Goal: Transaction & Acquisition: Obtain resource

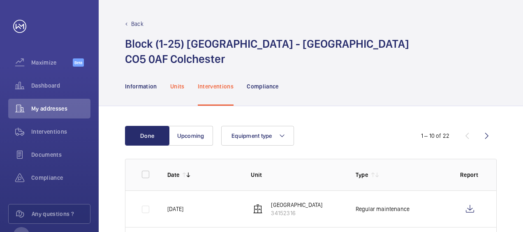
click at [176, 89] on p "Units" at bounding box center [177, 86] width 14 height 8
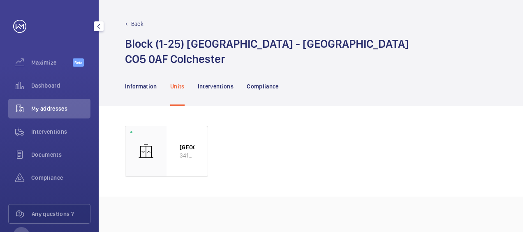
click at [53, 106] on span "My addresses" at bounding box center [60, 108] width 59 height 8
click at [53, 88] on span "Dashboard" at bounding box center [60, 85] width 59 height 8
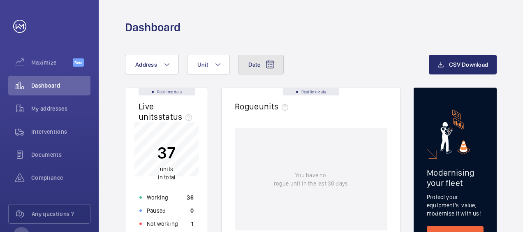
click at [265, 60] on mat-icon at bounding box center [270, 65] width 10 height 10
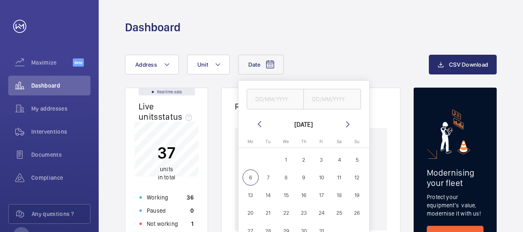
click at [259, 125] on mat-icon at bounding box center [259, 124] width 10 height 10
click at [251, 160] on span "1" at bounding box center [250, 160] width 16 height 16
type input "[DATE]"
click at [268, 229] on span "30" at bounding box center [268, 231] width 16 height 16
type input "[DATE]"
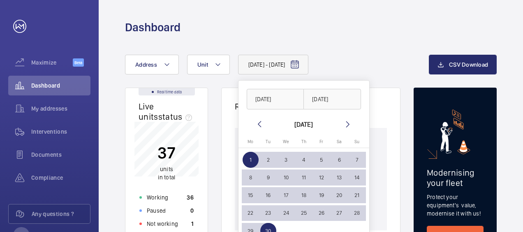
click at [394, 62] on div "[DATE] - [DATE] [DATE] [DATE] [DATE] [DATE] Mo [DATE] Tu [DATE] We [DATE] Th [D…" at bounding box center [277, 65] width 304 height 20
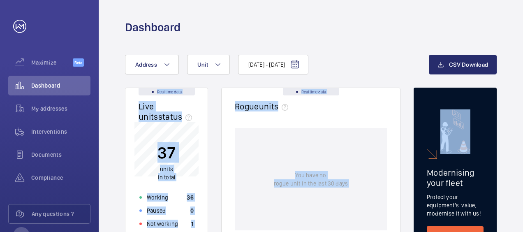
drag, startPoint x: 518, startPoint y: 81, endPoint x: 515, endPoint y: 104, distance: 23.6
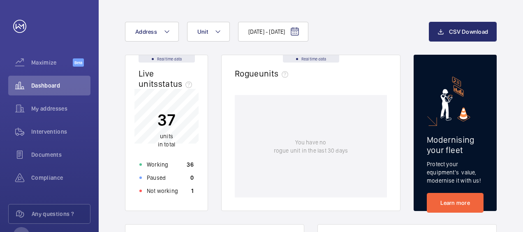
scroll to position [49, 0]
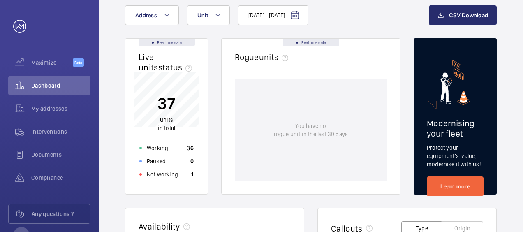
click at [344, 129] on p "You have no rogue unit in the last 30 days" at bounding box center [311, 130] width 74 height 16
click at [313, 43] on div "Real time data" at bounding box center [311, 42] width 56 height 7
click at [217, 20] on button "Unit" at bounding box center [208, 15] width 43 height 20
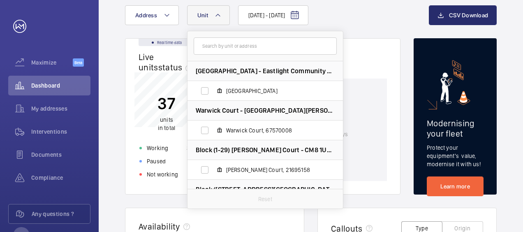
click at [359, 44] on wm-front-card-header "Real time data Rogue units" at bounding box center [310, 59] width 178 height 40
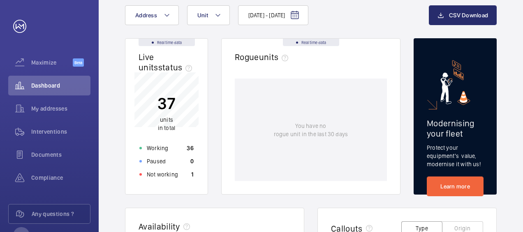
click at [522, 127] on html "Your request has been sent. We will contact you soon. Maximize Beta Dashboard M…" at bounding box center [261, 116] width 523 height 232
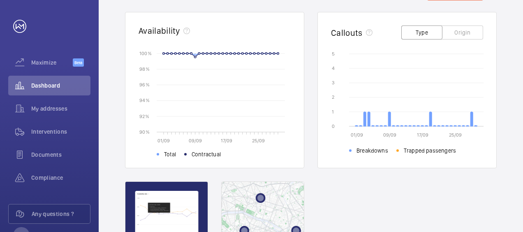
scroll to position [246, 0]
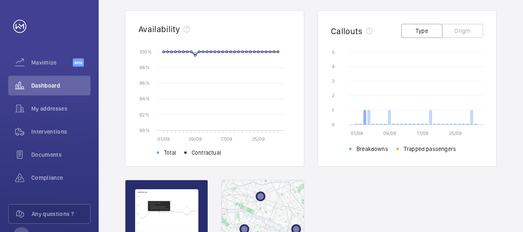
click at [364, 123] on icon at bounding box center [364, 117] width 2 height 14
click at [522, 128] on div "[DATE] - [DATE] Address Unit CSV Download Real time data Live units status﻿ 37 …" at bounding box center [311, 71] width 424 height 567
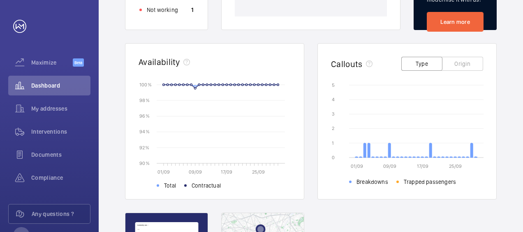
scroll to position [197, 0]
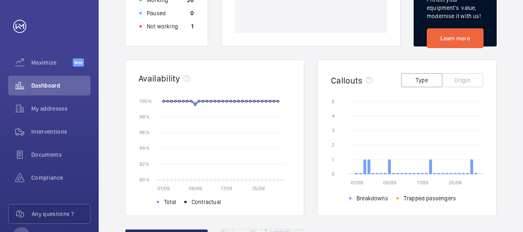
click at [468, 87] on button "Origin" at bounding box center [462, 80] width 41 height 14
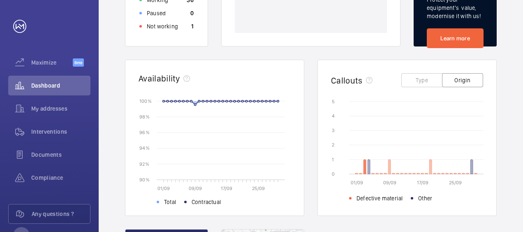
click at [364, 168] on icon at bounding box center [364, 166] width 2 height 14
click at [360, 173] on icon at bounding box center [360, 173] width 2 height 1
click at [364, 173] on icon at bounding box center [364, 166] width 2 height 14
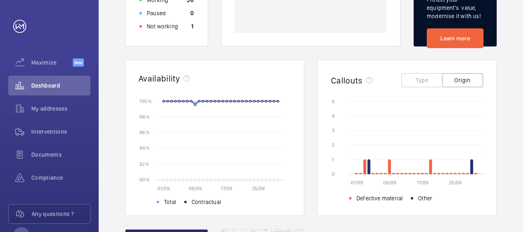
click at [472, 200] on ul "Defective material Other" at bounding box center [416, 197] width 134 height 10
click at [510, 174] on div "[DATE] - [DATE] Address Unit CSV Download Real time data Live units status﻿ 37 …" at bounding box center [311, 121] width 424 height 567
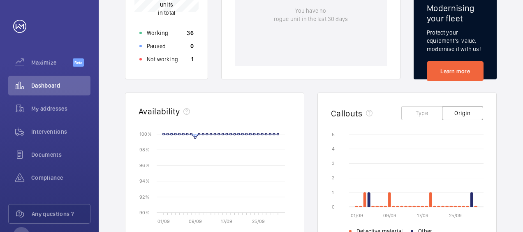
scroll to position [148, 0]
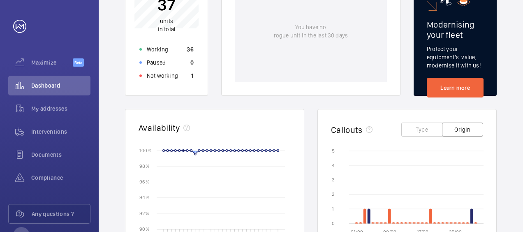
click at [512, 144] on div "[DATE] - [DATE] Address Unit CSV Download Real time data Live units status﻿ 37 …" at bounding box center [311, 170] width 424 height 567
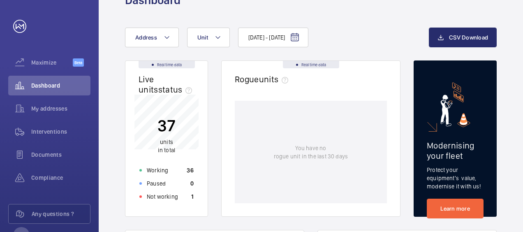
scroll to position [0, 0]
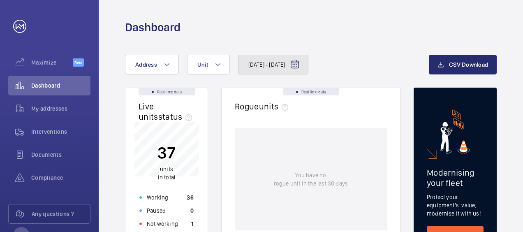
click at [285, 66] on span "[DATE] - [DATE]" at bounding box center [266, 64] width 37 height 8
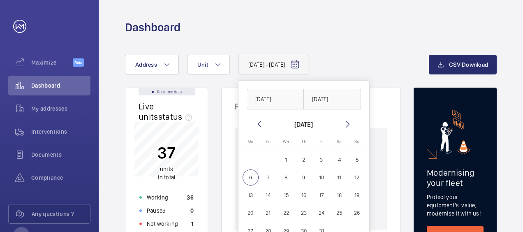
click at [260, 125] on mat-icon at bounding box center [259, 124] width 10 height 10
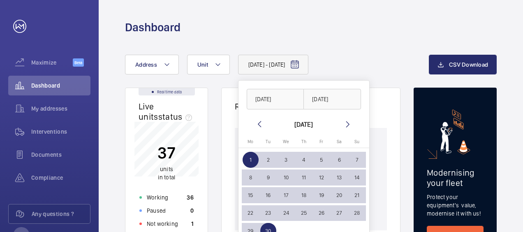
drag, startPoint x: 260, startPoint y: 125, endPoint x: 255, endPoint y: 124, distance: 5.1
click at [255, 124] on mat-icon at bounding box center [259, 124] width 10 height 10
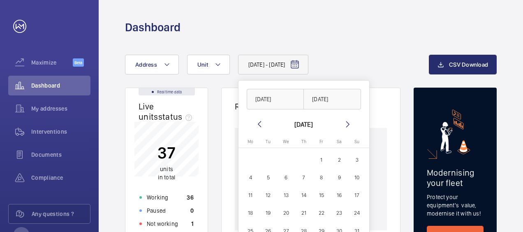
click at [318, 157] on span "1" at bounding box center [321, 160] width 16 height 16
type input "[DATE]"
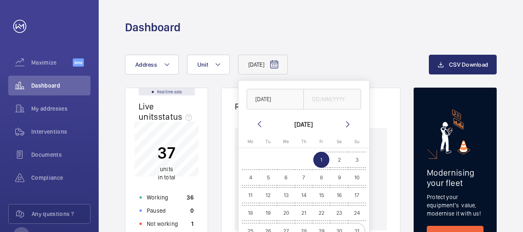
click at [358, 228] on span "31" at bounding box center [357, 231] width 16 height 16
type input "[DATE]"
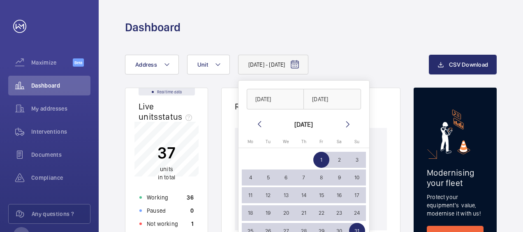
click at [376, 62] on div "[DATE] - [DATE] [DATE] [DATE] [DATE] [DATE] Mo [DATE] Tu [DATE] We [DATE] Th [D…" at bounding box center [277, 65] width 304 height 20
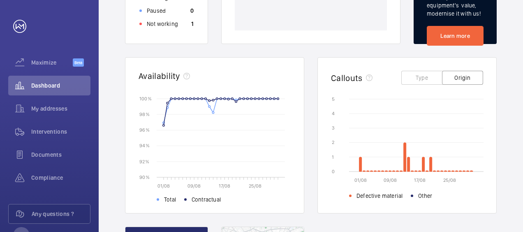
scroll to position [263, 0]
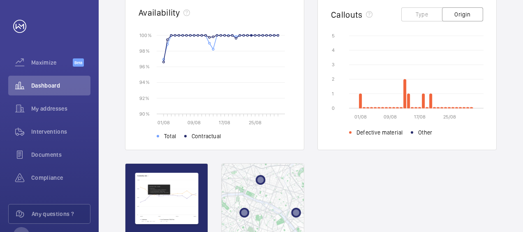
click at [460, 173] on div "Real time data Live units status﻿ 37 units in total Working 36 Paused 0 Not wor…" at bounding box center [310, 72] width 371 height 495
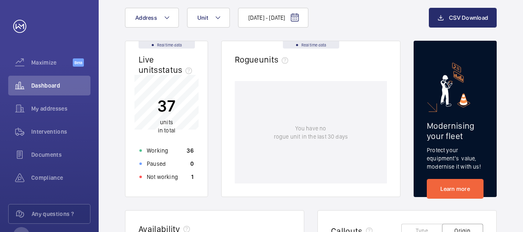
scroll to position [0, 0]
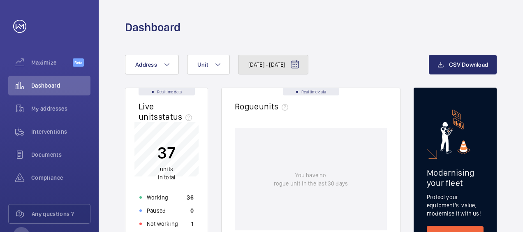
click at [285, 62] on span "[DATE] - [DATE]" at bounding box center [266, 64] width 37 height 8
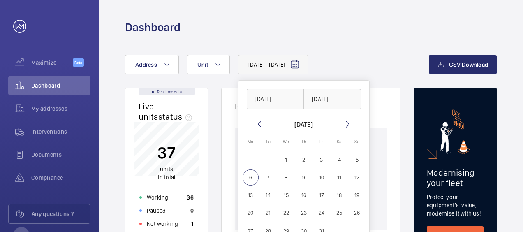
click at [259, 122] on mat-icon at bounding box center [259, 124] width 10 height 10
drag, startPoint x: 257, startPoint y: 122, endPoint x: 504, endPoint y: 90, distance: 249.1
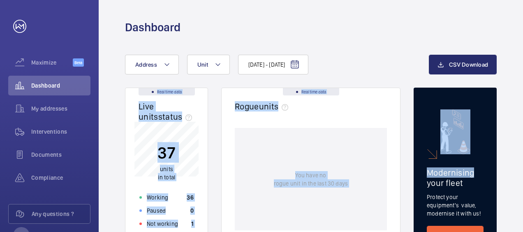
drag, startPoint x: 522, startPoint y: 81, endPoint x: 519, endPoint y: 110, distance: 28.9
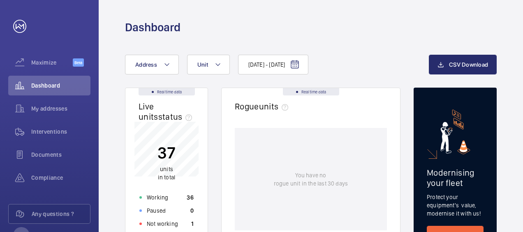
click at [522, 167] on html "Your request has been sent. We will contact you soon. Maximize Beta Dashboard M…" at bounding box center [261, 116] width 523 height 232
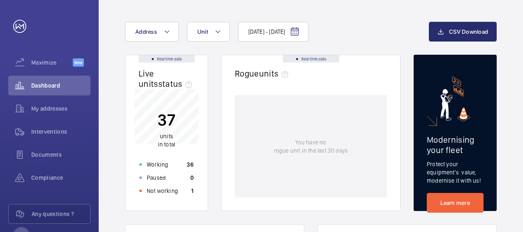
scroll to position [49, 0]
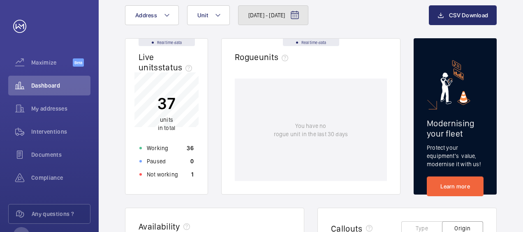
click at [309, 15] on button "[DATE] - [DATE]" at bounding box center [273, 15] width 71 height 20
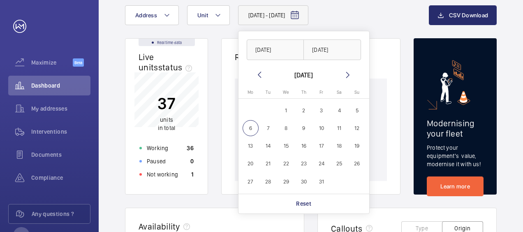
click at [260, 72] on mat-icon at bounding box center [259, 75] width 10 height 10
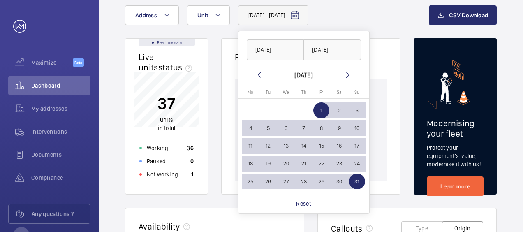
drag, startPoint x: 260, startPoint y: 72, endPoint x: 251, endPoint y: 79, distance: 11.2
click at [251, 79] on mat-calendar "[DATE] [DATE] Mo [DATE] Tu [DATE] We [DATE] Th [DATE] Fr [DATE] Sa [DATE] [DATE…" at bounding box center [303, 132] width 131 height 124
click at [258, 73] on mat-icon at bounding box center [259, 75] width 10 height 10
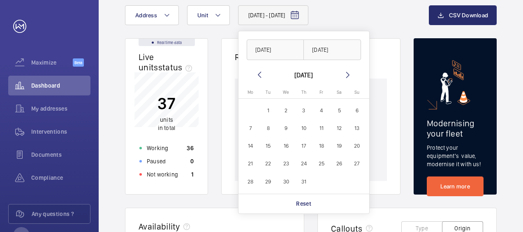
click at [258, 73] on mat-icon at bounding box center [259, 75] width 10 height 10
click at [349, 75] on mat-icon at bounding box center [348, 75] width 10 height 10
click at [269, 109] on span "1" at bounding box center [268, 110] width 16 height 16
type input "[DATE]"
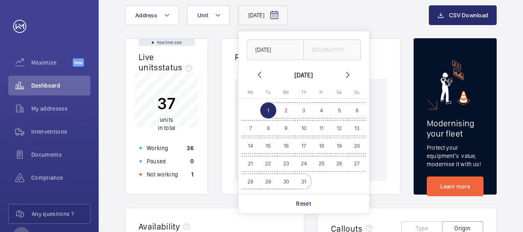
click at [302, 182] on span "31" at bounding box center [303, 181] width 16 height 16
type input "[DATE]"
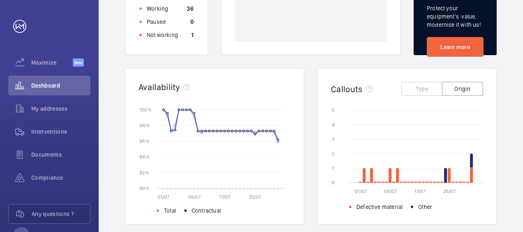
scroll to position [246, 0]
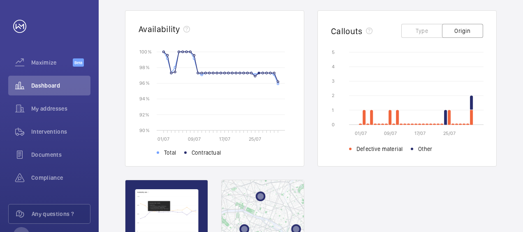
click at [518, 152] on div "[DATE] - [DATE] Address Unit CSV Download Real time data Live units status﻿ 37 …" at bounding box center [311, 71] width 424 height 567
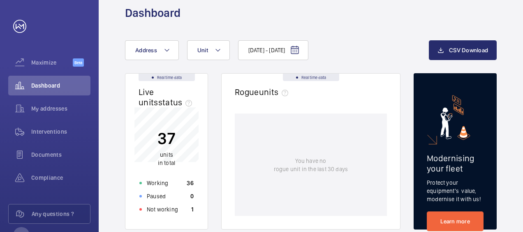
scroll to position [0, 0]
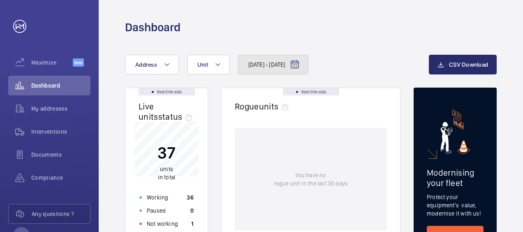
click at [299, 61] on mat-icon at bounding box center [295, 65] width 10 height 10
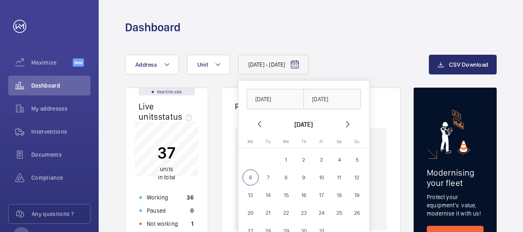
click at [258, 122] on mat-icon at bounding box center [259, 124] width 10 height 10
click at [522, 119] on html "Your request has been sent. We will contact you soon. Maximize Beta Dashboard M…" at bounding box center [261, 116] width 523 height 232
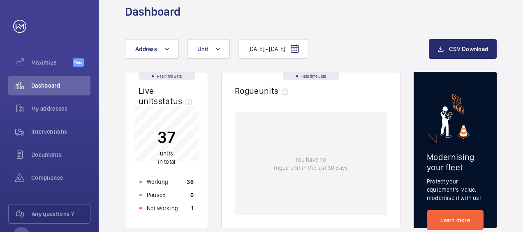
scroll to position [16, 0]
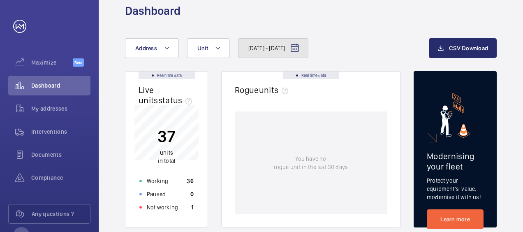
click at [309, 42] on button "[DATE] - [DATE]" at bounding box center [273, 48] width 71 height 20
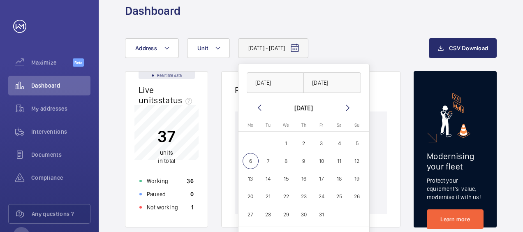
click at [257, 108] on mat-icon at bounding box center [259, 108] width 10 height 10
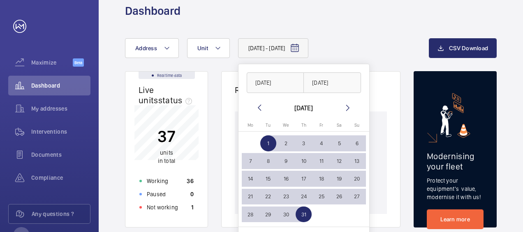
click at [257, 108] on mat-icon at bounding box center [259, 108] width 10 height 10
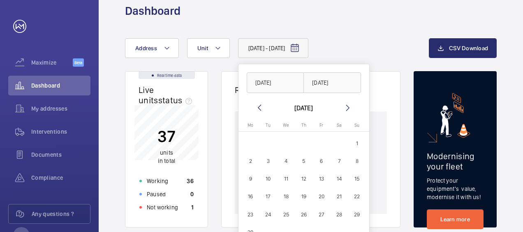
click at [360, 140] on span "1" at bounding box center [357, 143] width 16 height 16
type input "[DATE]"
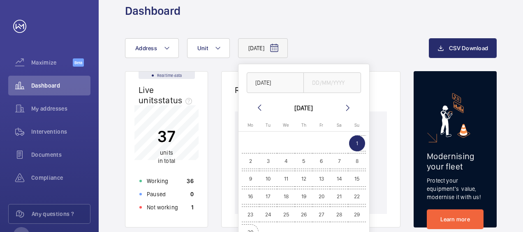
click at [249, 225] on span "30" at bounding box center [250, 232] width 16 height 16
type input "[DATE]"
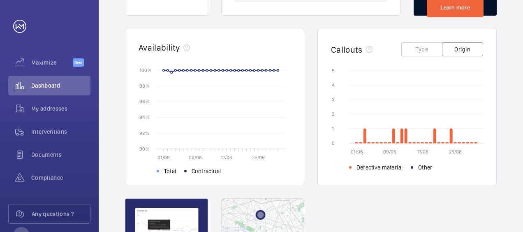
scroll to position [230, 0]
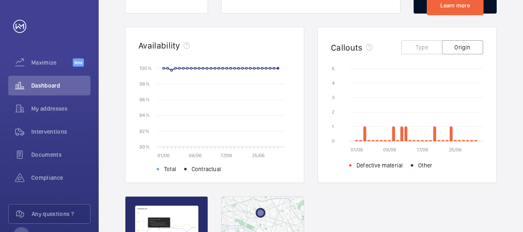
click at [518, 152] on div "[DATE] - [DATE] Address Unit CSV Download Real time data Live units status﻿ 37 …" at bounding box center [311, 88] width 424 height 567
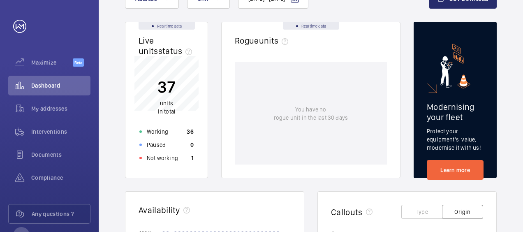
scroll to position [49, 0]
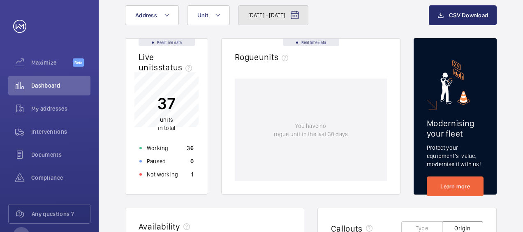
click at [299, 14] on mat-icon at bounding box center [295, 15] width 10 height 10
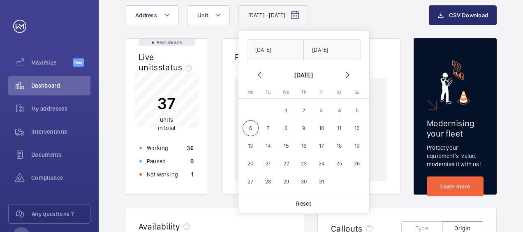
click at [260, 74] on mat-icon at bounding box center [259, 75] width 10 height 10
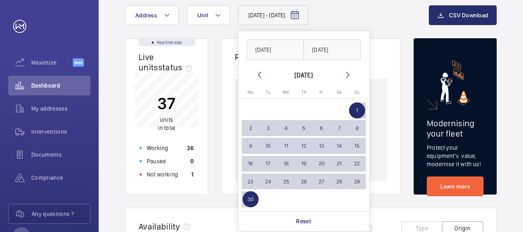
click at [260, 74] on mat-icon at bounding box center [259, 75] width 10 height 10
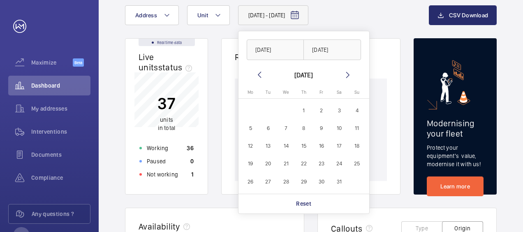
click at [304, 111] on span "1" at bounding box center [303, 110] width 16 height 16
type input "[DATE]"
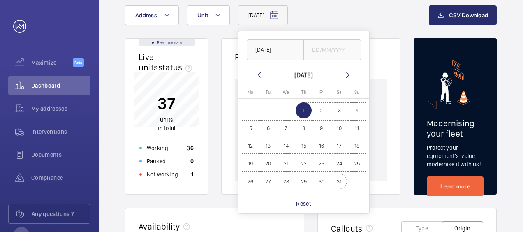
click at [336, 182] on span "31" at bounding box center [339, 181] width 16 height 16
type input "[DATE]"
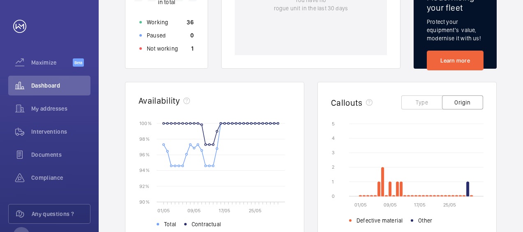
scroll to position [246, 0]
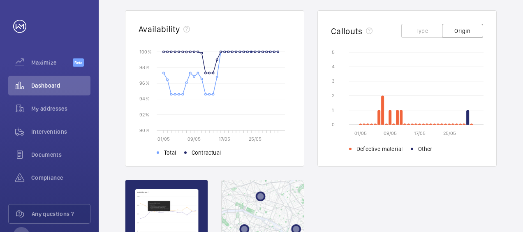
click at [522, 172] on div "[DATE] - [DATE] Address Unit CSV Download Real time data Live units status﻿ 37 …" at bounding box center [311, 71] width 424 height 567
click at [514, 173] on div "[DATE] - [DATE] Address Unit CSV Download Real time data Live units status﻿ 37 …" at bounding box center [311, 71] width 424 height 567
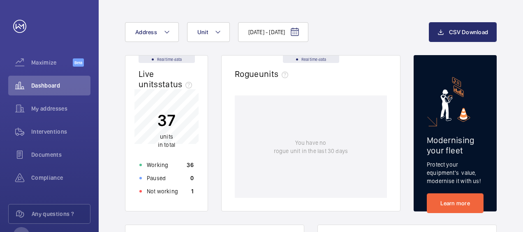
scroll to position [33, 0]
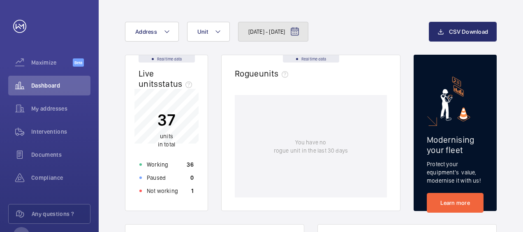
click at [290, 26] on button "[DATE] - [DATE]" at bounding box center [273, 32] width 71 height 20
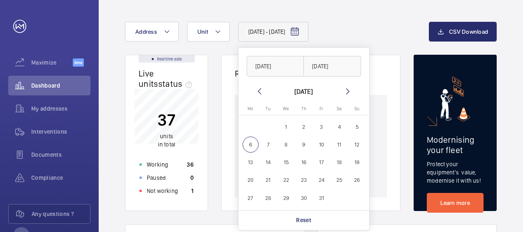
click at [257, 91] on mat-icon at bounding box center [259, 91] width 10 height 10
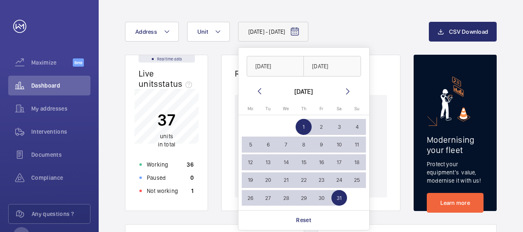
click at [257, 91] on mat-icon at bounding box center [259, 91] width 10 height 10
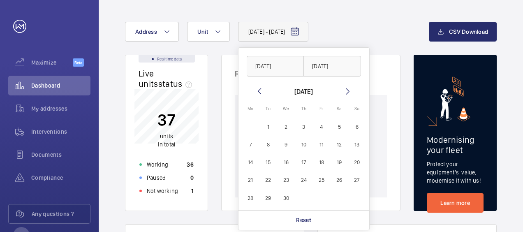
click at [272, 124] on span "1" at bounding box center [268, 127] width 16 height 16
type input "[DATE]"
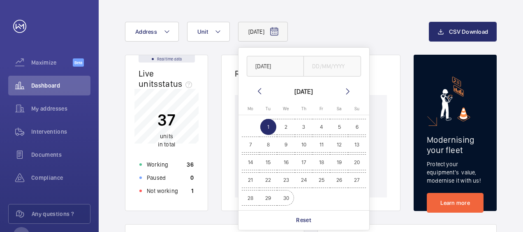
click at [283, 198] on span "30" at bounding box center [286, 198] width 16 height 16
type input "[DATE]"
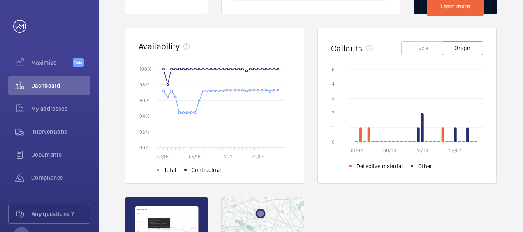
scroll to position [230, 0]
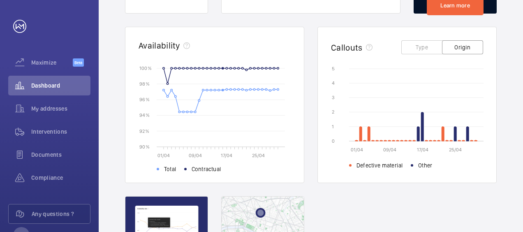
click at [522, 182] on div "[DATE] - [DATE] Address Unit CSV Download Real time data Live units status﻿ 37 …" at bounding box center [311, 88] width 424 height 567
click at [520, 176] on div "[DATE] - [DATE] Address Unit CSV Download Real time data Live units status﻿ 37 …" at bounding box center [311, 88] width 424 height 567
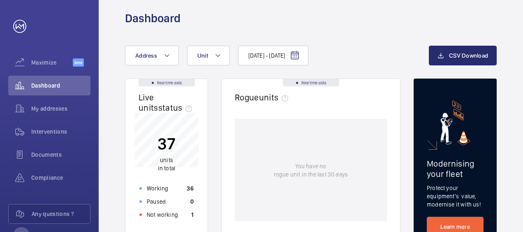
scroll to position [0, 0]
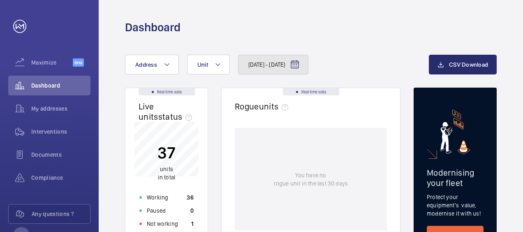
click at [299, 60] on mat-icon at bounding box center [295, 65] width 10 height 10
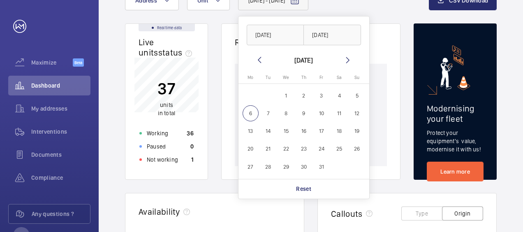
scroll to position [66, 0]
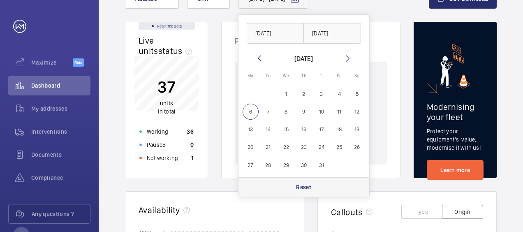
click at [293, 185] on div "Reset" at bounding box center [303, 187] width 131 height 20
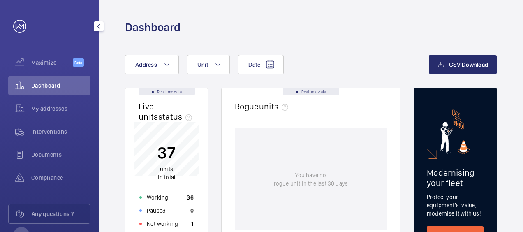
click at [65, 80] on div "Dashboard" at bounding box center [49, 86] width 82 height 20
click at [47, 86] on span "Dashboard" at bounding box center [60, 85] width 59 height 8
click at [167, 169] on span "units" at bounding box center [166, 169] width 13 height 7
click at [215, 58] on button "Unit" at bounding box center [208, 65] width 43 height 20
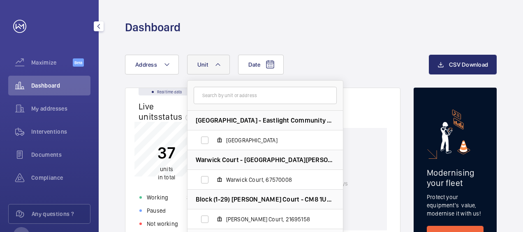
click at [163, 182] on div "37 units in total Working 36 Paused 0 Not working 1" at bounding box center [166, 176] width 64 height 108
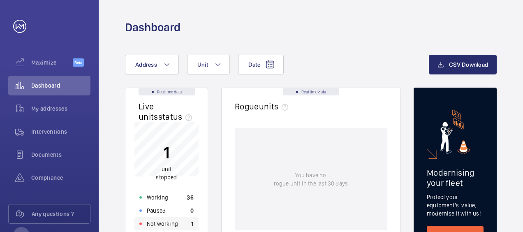
click at [170, 226] on p "Not working" at bounding box center [162, 223] width 31 height 8
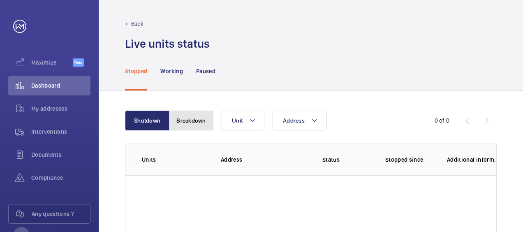
click at [198, 127] on button "Breakdown" at bounding box center [191, 121] width 44 height 20
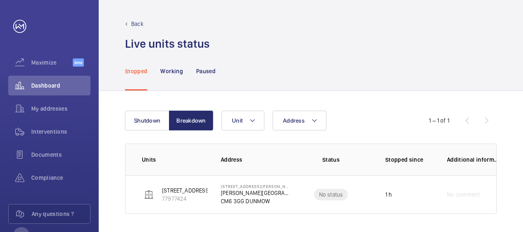
click at [510, 157] on div "Shutdown Breakdown Address Unit 1 – 1 of 1 Units Address Status Stopped since A…" at bounding box center [311, 162] width 424 height 143
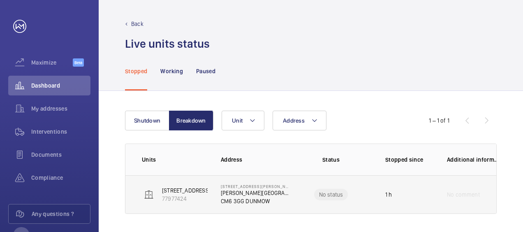
click at [238, 197] on p "CM6 3GG DUNMOW" at bounding box center [255, 201] width 69 height 8
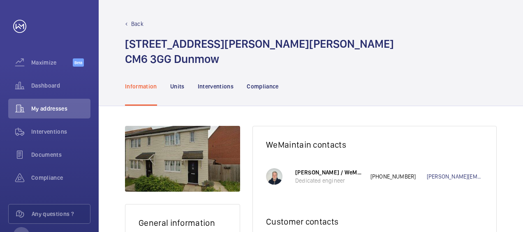
click at [509, 138] on div "General information Edit WeMaintain contacts [PERSON_NAME] / WeMaintain UK Dedi…" at bounding box center [311, 209] width 424 height 206
click at [222, 84] on p "Interventions" at bounding box center [216, 86] width 36 height 8
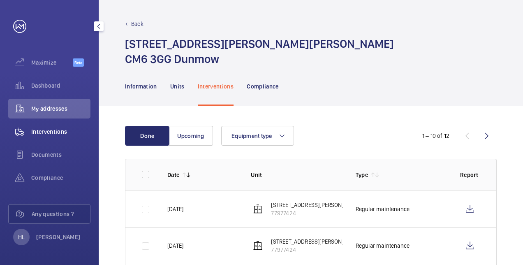
click at [43, 134] on span "Interventions" at bounding box center [60, 131] width 59 height 8
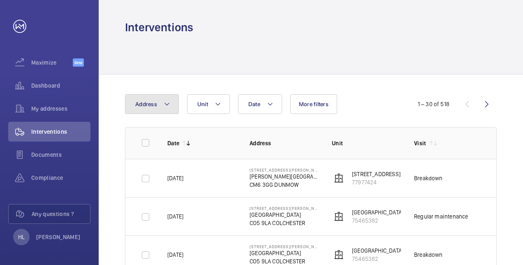
click at [154, 101] on span "Address" at bounding box center [146, 104] width 22 height 7
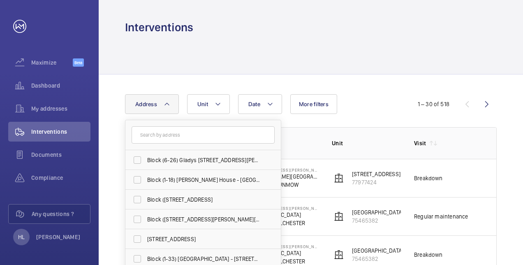
click at [159, 137] on input "text" at bounding box center [202, 134] width 143 height 17
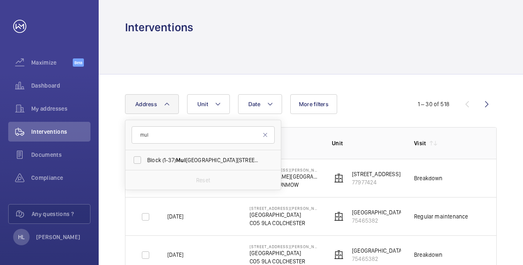
type input "mul"
click at [165, 161] on span "Block ([STREET_ADDRESS]" at bounding box center [203, 160] width 113 height 8
click at [145, 161] on input "Block ([STREET_ADDRESS]" at bounding box center [137, 160] width 16 height 16
checkbox input "true"
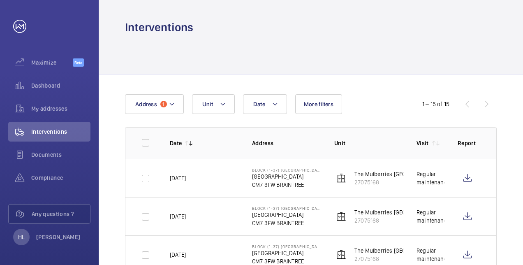
click at [54, 169] on div "Compliance" at bounding box center [49, 178] width 82 height 20
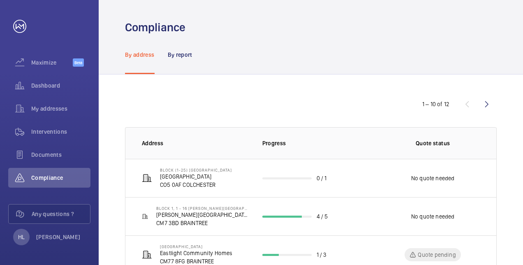
click at [137, 66] on div "By address" at bounding box center [140, 54] width 30 height 39
click at [140, 53] on p "By address" at bounding box center [140, 55] width 30 height 8
click at [137, 60] on div "By address" at bounding box center [140, 54] width 30 height 39
click at [55, 175] on span "Compliance" at bounding box center [60, 177] width 59 height 8
click at [467, 102] on div "1 – 10 of 12" at bounding box center [447, 104] width 99 height 10
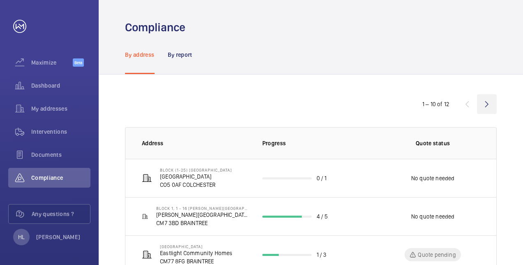
click at [484, 104] on wm-front-icon-button at bounding box center [487, 104] width 20 height 20
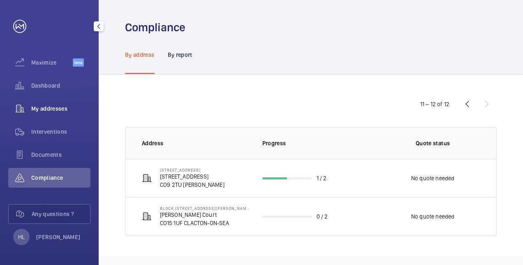
click at [33, 107] on span "My addresses" at bounding box center [60, 108] width 59 height 8
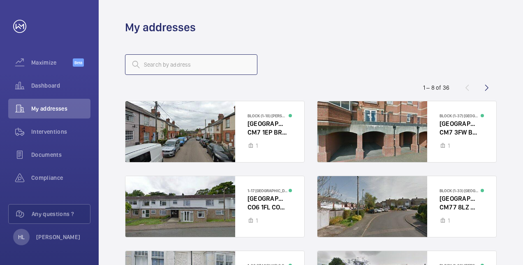
click at [180, 58] on input "text" at bounding box center [191, 64] width 132 height 21
type input "mul"
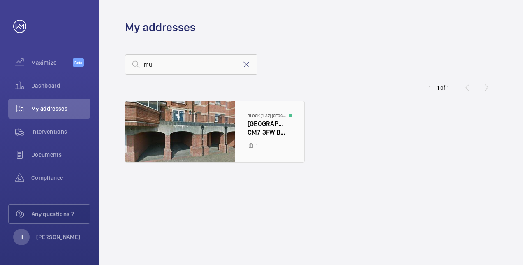
click at [225, 120] on div at bounding box center [214, 131] width 179 height 61
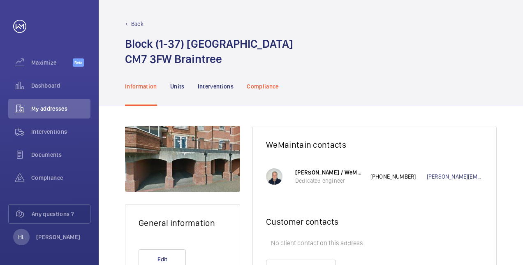
click at [266, 85] on p "Compliance" at bounding box center [262, 86] width 32 height 8
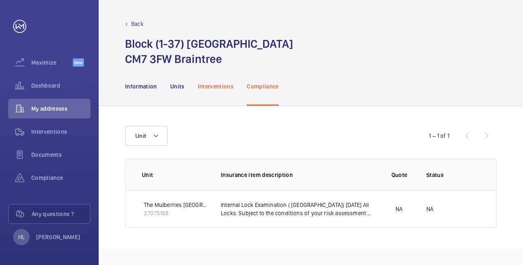
click at [220, 89] on p "Interventions" at bounding box center [216, 86] width 36 height 8
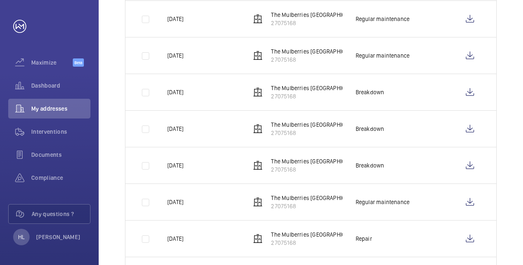
scroll to position [279, 0]
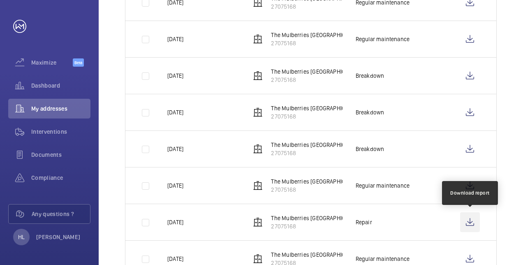
click at [463, 220] on wm-front-icon-button at bounding box center [470, 222] width 20 height 20
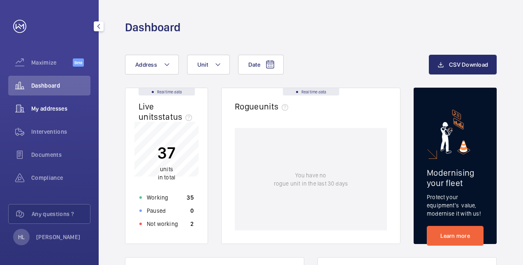
click at [62, 104] on div "My addresses" at bounding box center [49, 109] width 82 height 20
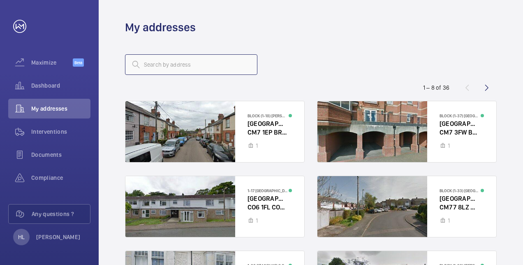
click at [191, 60] on input "text" at bounding box center [191, 64] width 132 height 21
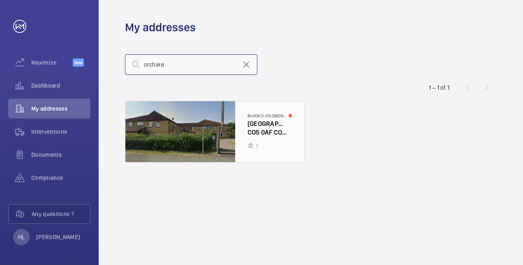
type input "orchard"
click at [192, 127] on div at bounding box center [214, 131] width 179 height 61
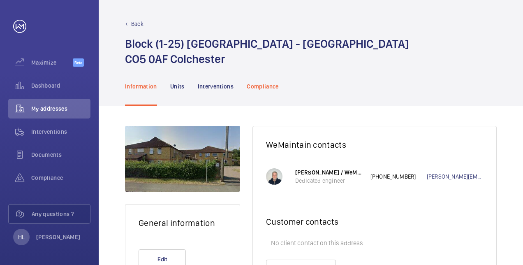
click at [266, 85] on p "Compliance" at bounding box center [262, 86] width 32 height 8
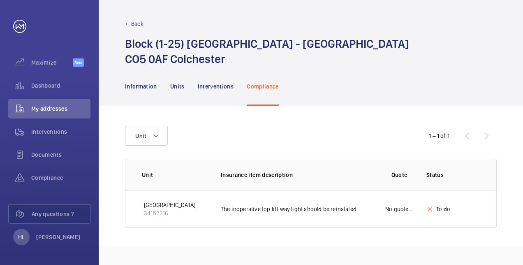
click at [136, 24] on p "Back" at bounding box center [137, 24] width 12 height 8
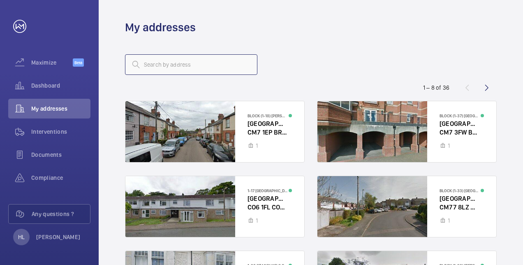
click at [187, 68] on input "text" at bounding box center [191, 64] width 132 height 21
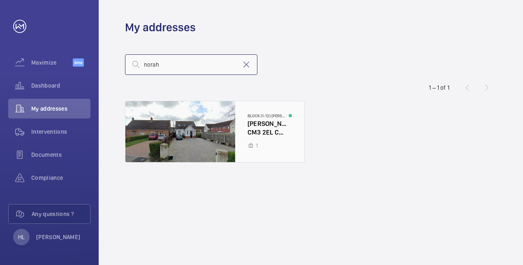
type input "norah"
click at [174, 120] on div at bounding box center [214, 131] width 179 height 61
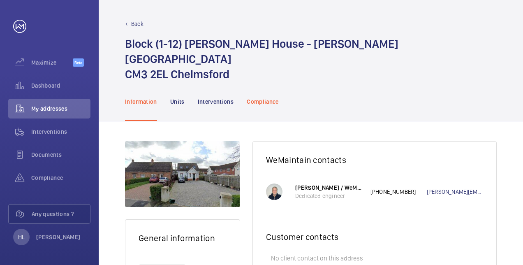
click at [267, 97] on p "Compliance" at bounding box center [262, 101] width 32 height 8
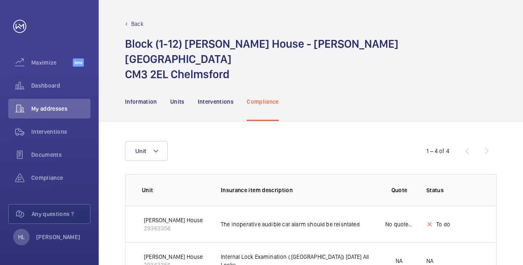
click at [505, 201] on div "Unit 1 – 4 of 4 Unit Insurance item description Quote Status Certificate Norah …" at bounding box center [311, 246] width 424 height 251
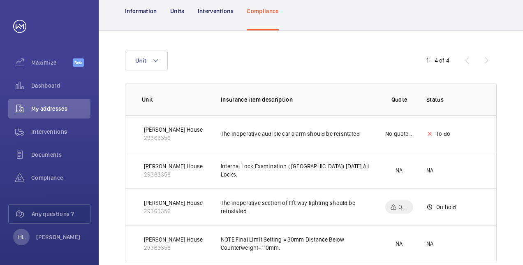
scroll to position [91, 0]
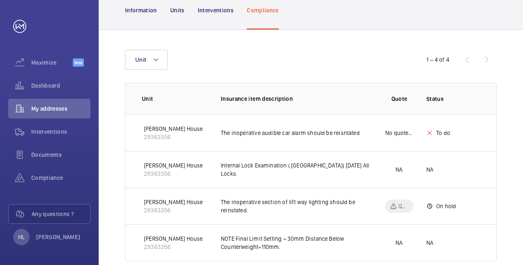
click at [509, 161] on div "Unit 1 – 4 of 4 Unit Insurance item description Quote Status Certificate Norah …" at bounding box center [311, 155] width 424 height 251
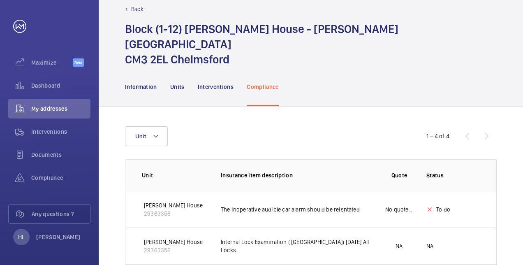
scroll to position [0, 0]
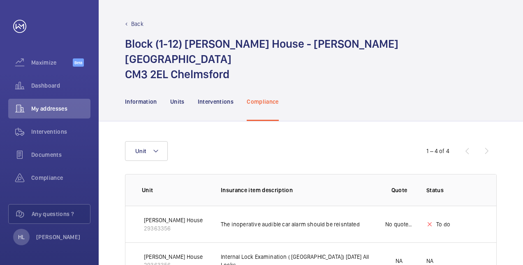
click at [136, 23] on p "Back" at bounding box center [137, 24] width 12 height 8
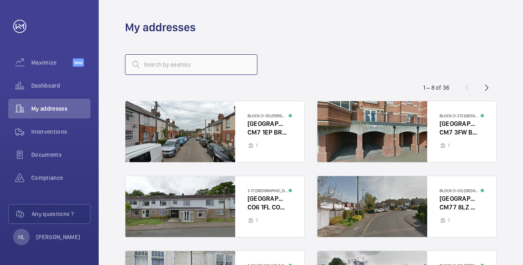
click at [183, 62] on input "text" at bounding box center [191, 64] width 132 height 21
type input "saund"
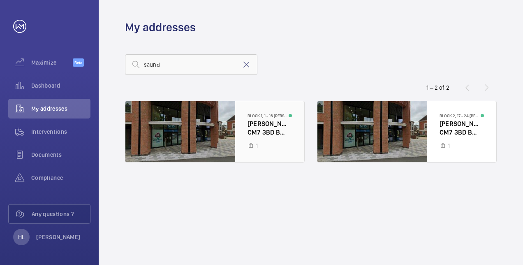
click at [209, 128] on div at bounding box center [214, 131] width 179 height 61
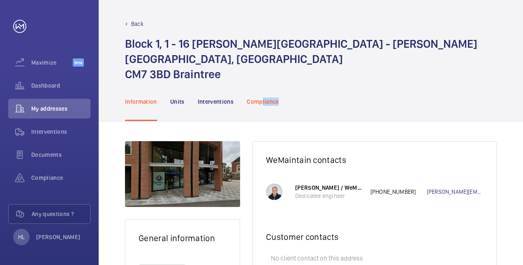
drag, startPoint x: 209, startPoint y: 128, endPoint x: 260, endPoint y: 90, distance: 64.1
click at [260, 90] on wm-front-tabs "Information Units Interventions Compliance General information Edit WeMaintain …" at bounding box center [311, 205] width 424 height 246
drag, startPoint x: 260, startPoint y: 90, endPoint x: 258, endPoint y: 87, distance: 4.4
click at [258, 97] on p "Compliance" at bounding box center [262, 101] width 32 height 8
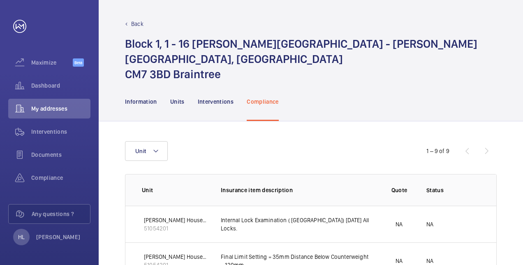
click at [133, 26] on p "Back" at bounding box center [137, 24] width 12 height 8
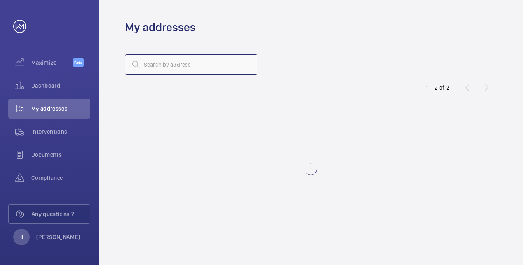
click at [184, 71] on input "text" at bounding box center [191, 64] width 132 height 21
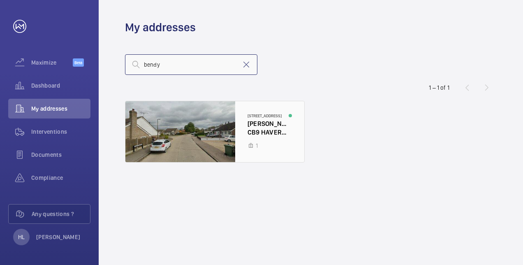
type input "bendy"
click at [172, 131] on div at bounding box center [214, 131] width 179 height 61
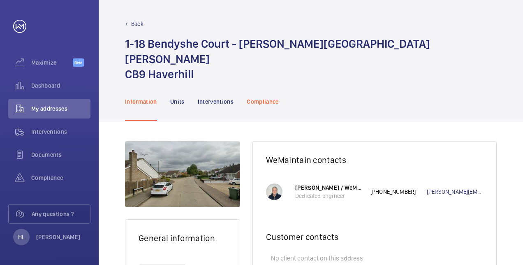
click at [251, 97] on p "Compliance" at bounding box center [262, 101] width 32 height 8
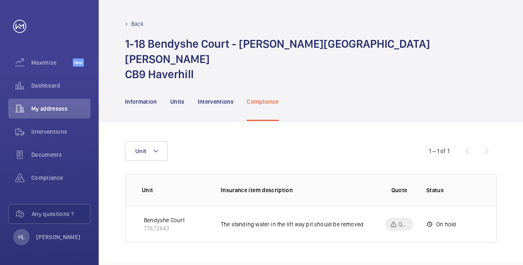
click at [516, 144] on div "Unit 1 – 1 of 1 Unit Insurance item description Quote Status Certificate Bendys…" at bounding box center [311, 191] width 424 height 141
click at [64, 133] on span "Interventions" at bounding box center [60, 131] width 59 height 8
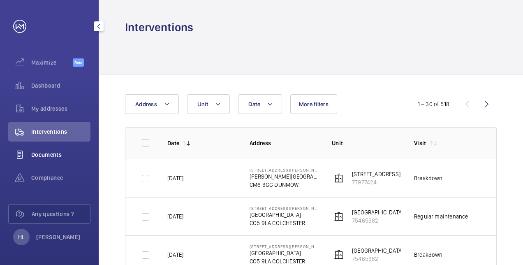
click at [45, 161] on div "Documents" at bounding box center [49, 155] width 82 height 20
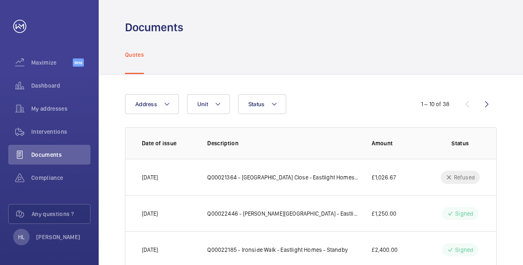
click at [522, 244] on html "Your request has been sent. We will contact you soon. Maximize Beta Dashboard M…" at bounding box center [261, 132] width 523 height 265
click at [262, 175] on p "Q00021364 - Colne Valley Close - Eastlight Homes - Landing Push" at bounding box center [282, 177] width 151 height 8
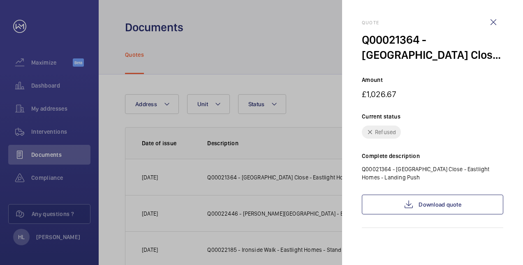
click at [290, 189] on div at bounding box center [261, 132] width 523 height 265
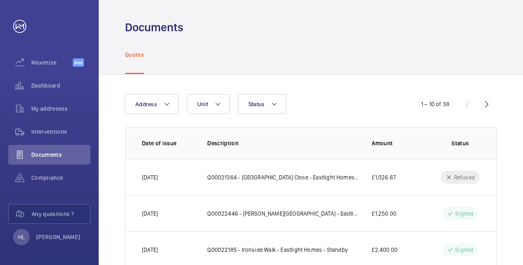
click at [49, 110] on span "My addresses" at bounding box center [60, 108] width 59 height 8
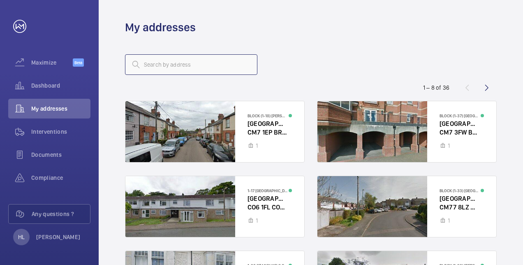
click at [191, 59] on input "text" at bounding box center [191, 64] width 132 height 21
type input "fiske co"
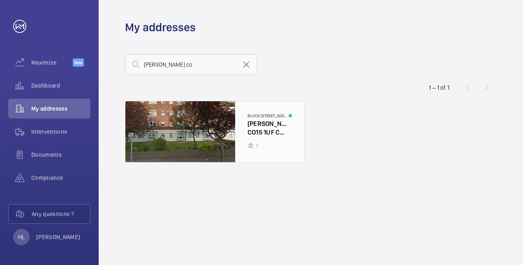
click at [193, 131] on div at bounding box center [214, 131] width 179 height 61
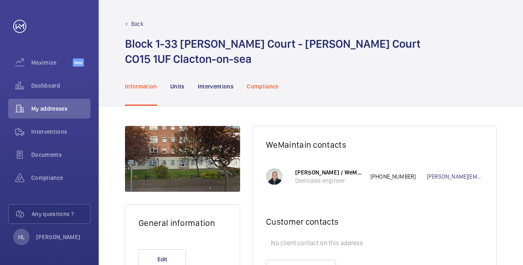
click at [260, 85] on p "Compliance" at bounding box center [262, 86] width 32 height 8
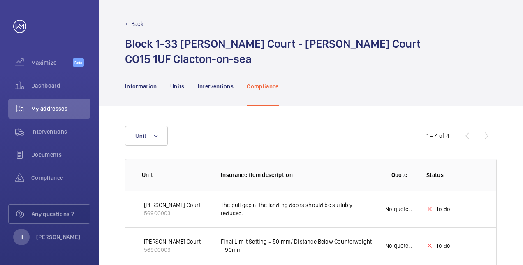
click at [518, 182] on div "Unit 1 – 4 of 4 Unit Insurance item description Quote Status Certificate Fiske …" at bounding box center [311, 231] width 424 height 251
click at [222, 88] on p "Interventions" at bounding box center [216, 86] width 36 height 8
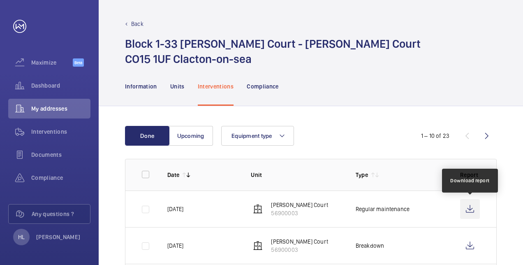
click at [472, 207] on wm-front-icon-button at bounding box center [470, 209] width 20 height 20
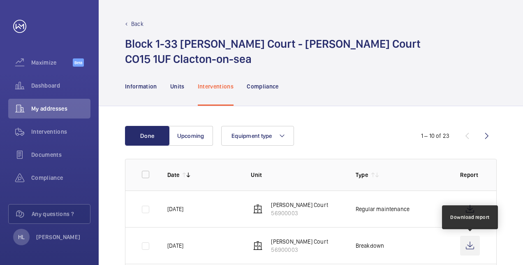
click at [469, 243] on wm-front-icon-button at bounding box center [470, 245] width 20 height 20
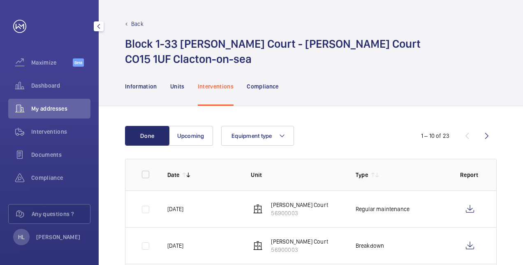
click at [52, 108] on span "My addresses" at bounding box center [60, 108] width 59 height 8
click at [137, 24] on p "Back" at bounding box center [137, 24] width 12 height 8
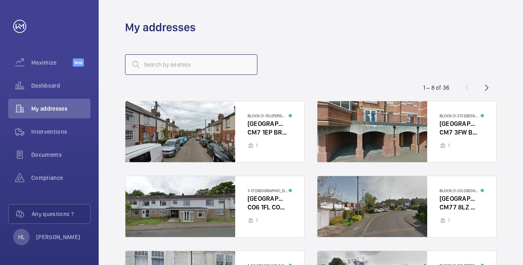
click at [189, 54] on input "text" at bounding box center [191, 64] width 132 height 21
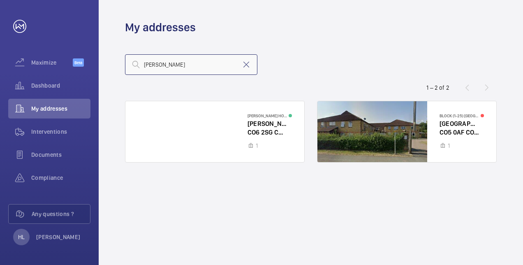
type input "harold"
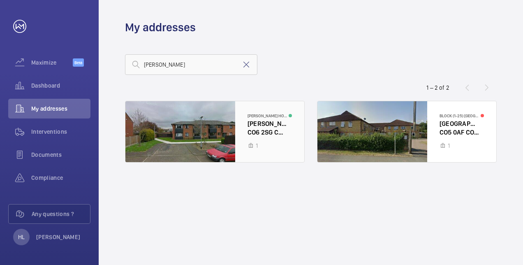
click at [180, 117] on div at bounding box center [214, 131] width 179 height 61
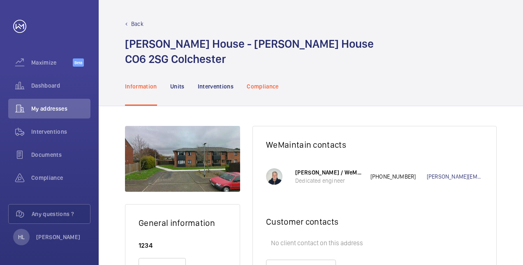
click at [256, 82] on p "Compliance" at bounding box center [262, 86] width 32 height 8
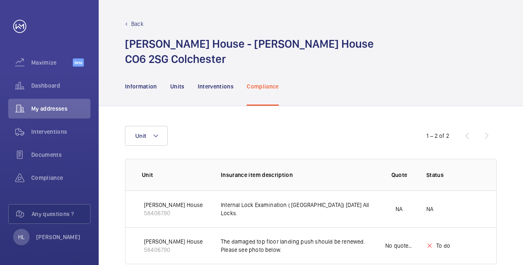
click at [521, 191] on div "Unit 1 – 2 of 2 Unit Insurance item description Quote Status Certificate Harold…" at bounding box center [311, 194] width 424 height 177
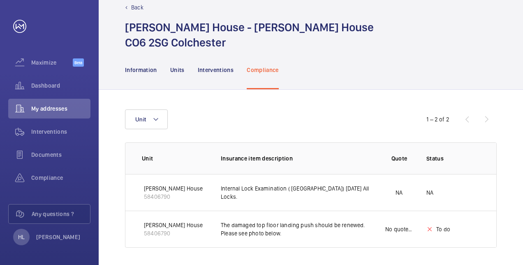
scroll to position [18, 0]
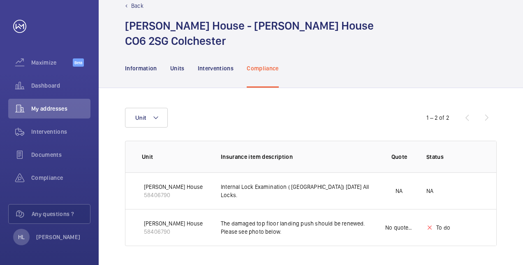
click at [134, 6] on p "Back" at bounding box center [137, 6] width 12 height 8
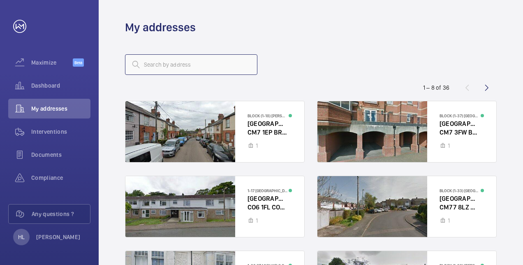
click at [174, 65] on input "text" at bounding box center [191, 64] width 132 height 21
type input "alder"
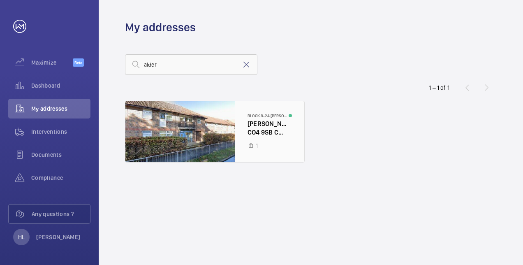
click at [181, 131] on div at bounding box center [214, 131] width 179 height 61
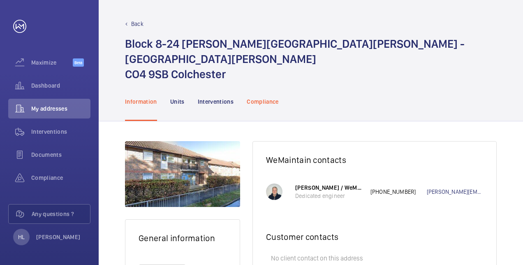
click at [273, 97] on p "Compliance" at bounding box center [262, 101] width 32 height 8
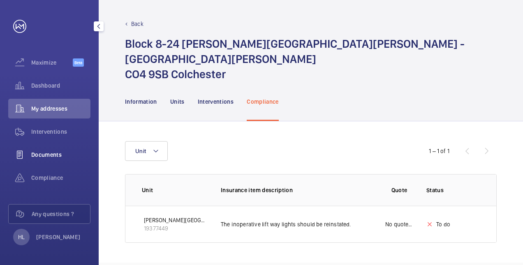
click at [62, 154] on span "Documents" at bounding box center [60, 154] width 59 height 8
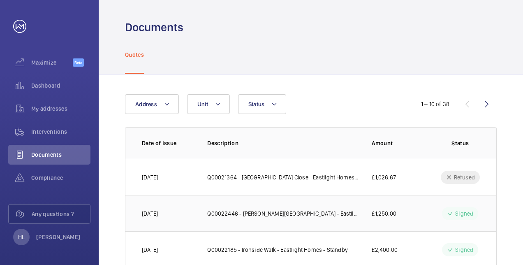
click at [321, 217] on td "Q00022446 - Norah Guilder House - Eastlight Homes Repair tech visit" at bounding box center [276, 213] width 164 height 36
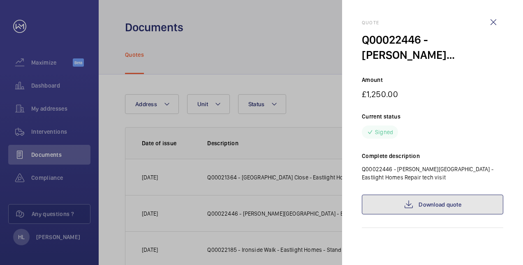
click at [455, 205] on link "Download quote" at bounding box center [432, 204] width 141 height 20
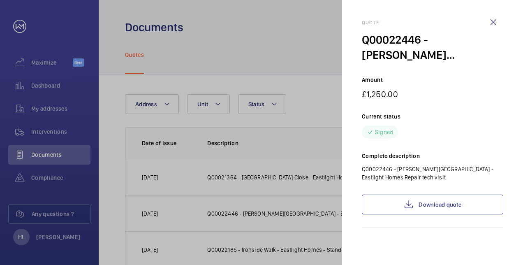
click at [312, 97] on div at bounding box center [261, 132] width 523 height 265
